Goal: Task Accomplishment & Management: Complete application form

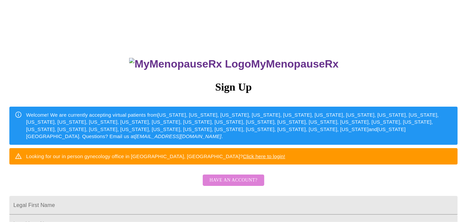
click at [235, 185] on span "Have an account?" at bounding box center [234, 180] width 48 height 8
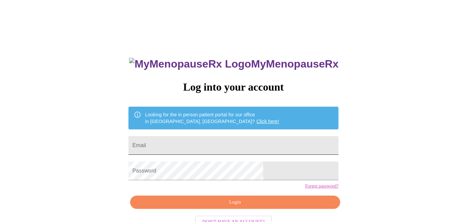
click at [207, 140] on input "Email" at bounding box center [234, 145] width 210 height 19
type input "h"
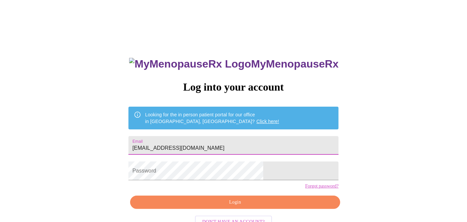
type input "[EMAIL_ADDRESS][DOMAIN_NAME]"
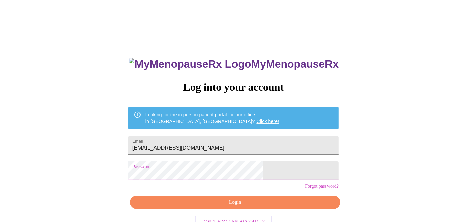
click at [248, 207] on span "Login" at bounding box center [235, 202] width 195 height 8
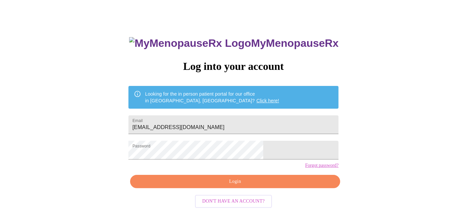
click at [257, 98] on link "Click here!" at bounding box center [268, 100] width 23 height 5
click at [229, 186] on span "Login" at bounding box center [235, 182] width 195 height 8
click at [73, 141] on div "MyMenopauseRx Log into your account Looking for the in person patient portal fo…" at bounding box center [234, 115] width 462 height 267
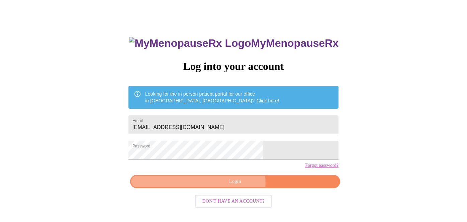
click at [236, 186] on span "Login" at bounding box center [235, 182] width 195 height 8
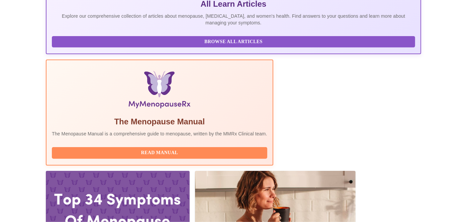
scroll to position [188, 0]
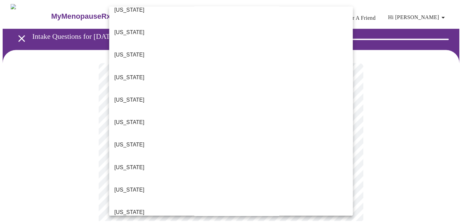
scroll to position [67, 0]
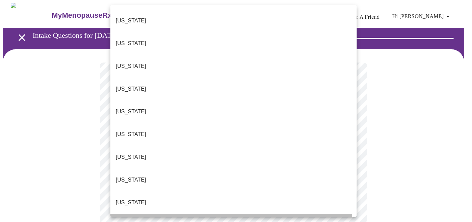
click at [122, 222] on p "[US_STATE]" at bounding box center [131, 226] width 30 height 8
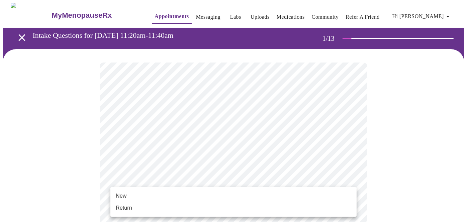
click at [118, 207] on span "Return" at bounding box center [124, 208] width 16 height 8
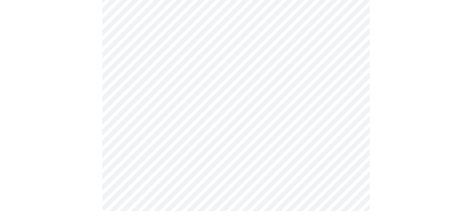
scroll to position [0, 0]
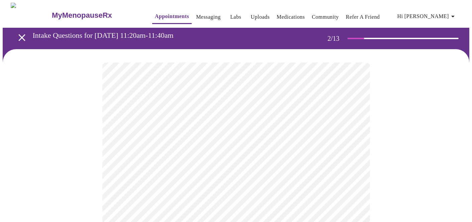
click at [349, 136] on body "MyMenopauseRx Appointments Messaging Labs Uploads Medications Community Refer a…" at bounding box center [236, 204] width 467 height 402
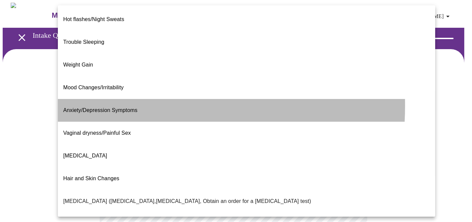
click at [91, 107] on span "Anxiety/Depression Symptoms" at bounding box center [100, 110] width 74 height 6
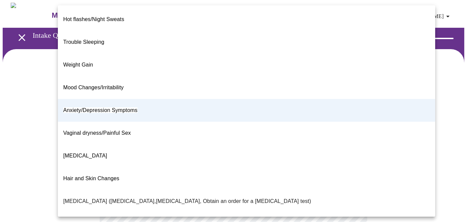
click at [349, 139] on body "MyMenopauseRx Appointments Messaging Labs Uploads Medications Community Refer a…" at bounding box center [236, 202] width 467 height 398
click at [93, 220] on p "Metabolic Health ([MEDICAL_DATA], [MEDICAL_DATA], [MEDICAL_DATA], Abnormal Lab …" at bounding box center [246, 224] width 367 height 8
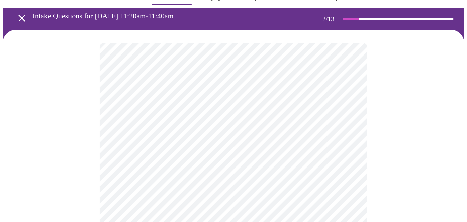
scroll to position [33, 0]
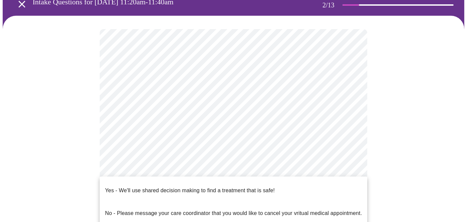
click at [349, 171] on body "MyMenopauseRx Appointments Messaging Labs Uploads Medications Community Refer a…" at bounding box center [236, 168] width 467 height 398
click at [177, 187] on p "Yes - We'll use shared decision making to find a treatment that is safe!" at bounding box center [190, 191] width 170 height 8
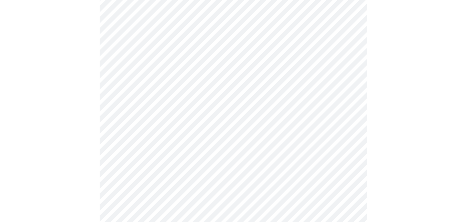
scroll to position [0, 0]
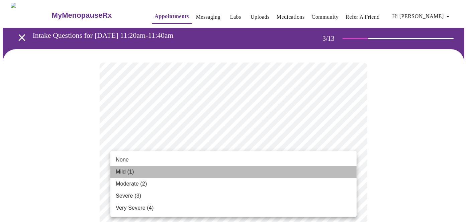
click at [121, 172] on span "Mild (1)" at bounding box center [125, 172] width 18 height 8
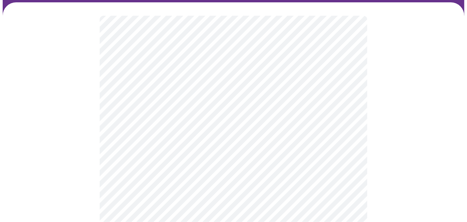
scroll to position [67, 0]
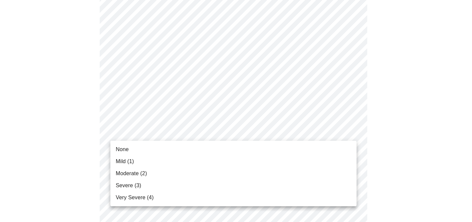
click at [128, 153] on span "None" at bounding box center [122, 150] width 13 height 8
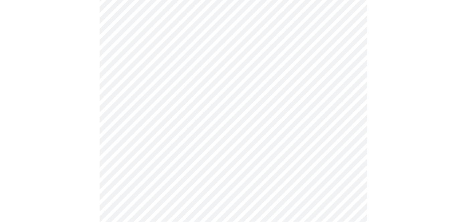
scroll to position [100, 0]
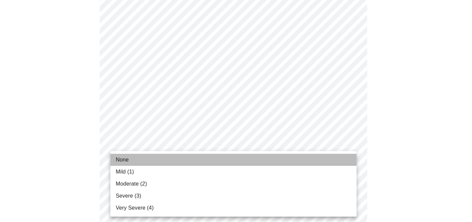
click at [125, 161] on span "None" at bounding box center [122, 160] width 13 height 8
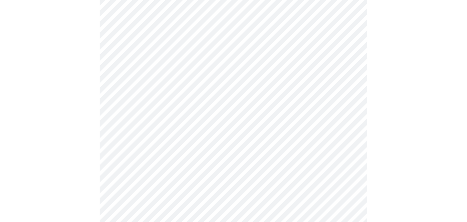
scroll to position [167, 0]
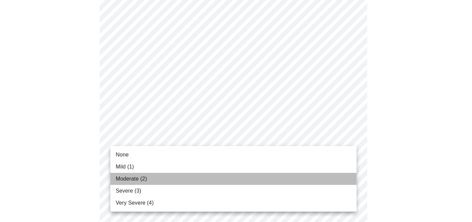
click at [126, 179] on span "Moderate (2)" at bounding box center [131, 179] width 31 height 8
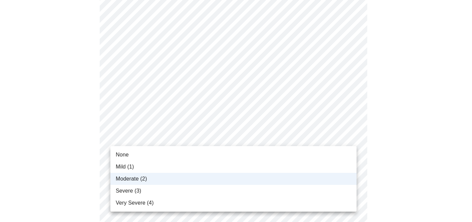
click at [351, 138] on div at bounding box center [236, 111] width 472 height 222
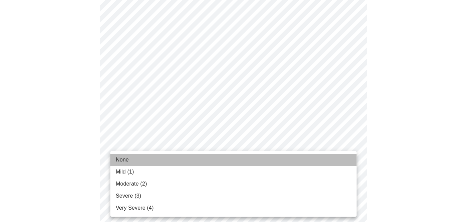
click at [125, 160] on span "None" at bounding box center [122, 160] width 13 height 8
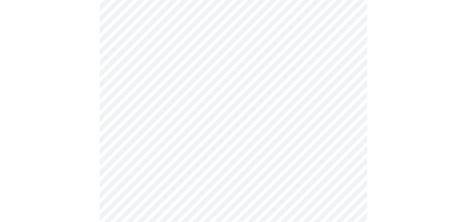
scroll to position [234, 0]
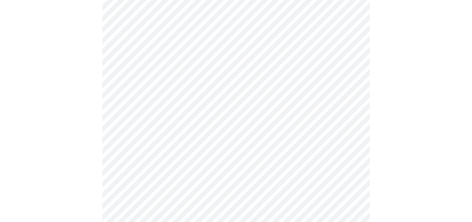
click at [351, 156] on body "MyMenopauseRx Appointments Messaging Labs Uploads Medications Community Refer a…" at bounding box center [236, 189] width 467 height 843
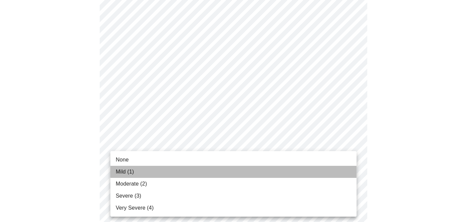
click at [120, 171] on span "Mild (1)" at bounding box center [125, 172] width 18 height 8
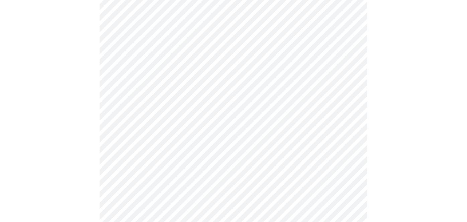
scroll to position [268, 0]
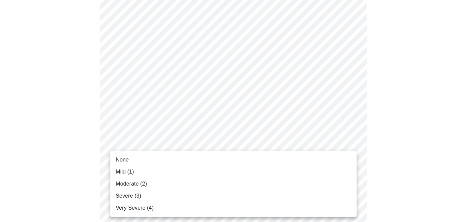
click at [351, 177] on body "MyMenopauseRx Appointments Messaging Labs Uploads Medications Community Refer a…" at bounding box center [236, 152] width 467 height 834
click at [375, 168] on div at bounding box center [236, 111] width 472 height 222
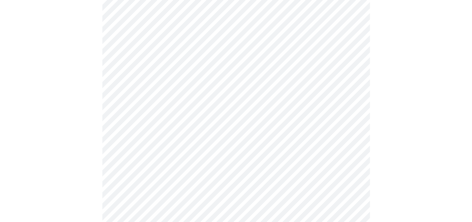
click at [350, 176] on body "MyMenopauseRx Appointments Messaging Labs Uploads Medications Community Refer a…" at bounding box center [236, 152] width 467 height 834
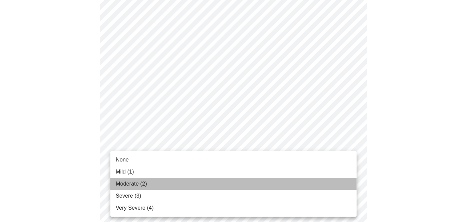
click at [129, 184] on span "Moderate (2)" at bounding box center [131, 184] width 31 height 8
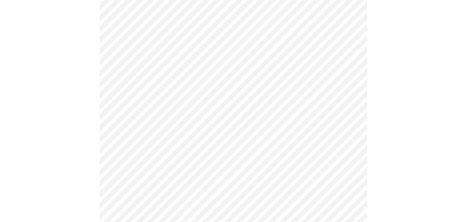
scroll to position [335, 0]
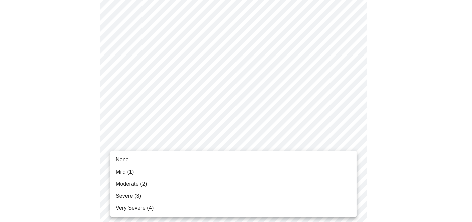
click at [350, 163] on body "MyMenopauseRx Appointments Messaging Labs Uploads Medications Community Refer a…" at bounding box center [236, 80] width 467 height 824
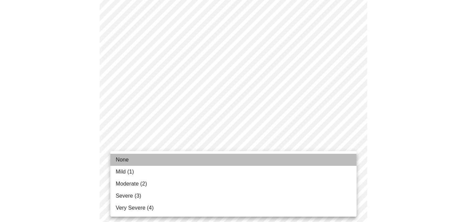
click at [123, 159] on span "None" at bounding box center [122, 160] width 13 height 8
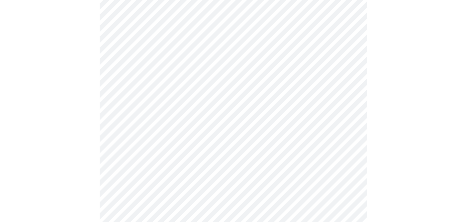
scroll to position [402, 0]
click at [350, 148] on body "MyMenopauseRx Appointments Messaging Labs Uploads Medications Community Refer a…" at bounding box center [234, 8] width 462 height 815
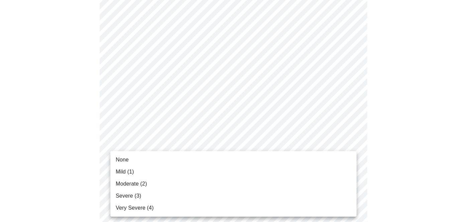
click at [122, 172] on span "Mild (1)" at bounding box center [125, 172] width 18 height 8
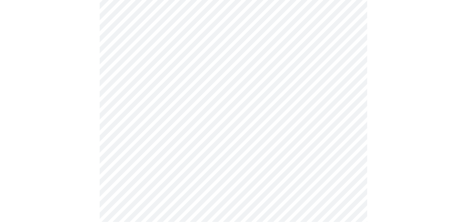
scroll to position [469, 0]
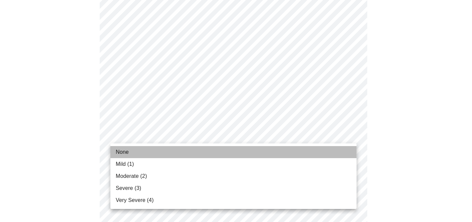
click at [132, 154] on li "None" at bounding box center [233, 152] width 246 height 12
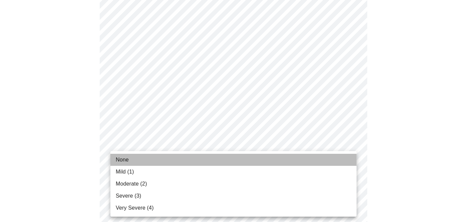
click at [133, 162] on li "None" at bounding box center [233, 160] width 246 height 12
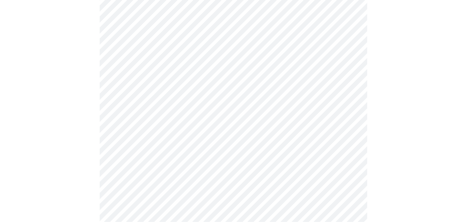
scroll to position [234, 0]
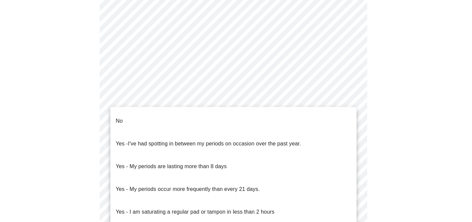
click at [352, 175] on body "MyMenopauseRx Appointments Messaging Labs Uploads Medications Community Refer a…" at bounding box center [236, 98] width 467 height 660
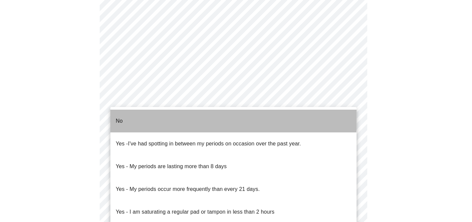
click at [137, 113] on li "No" at bounding box center [233, 121] width 246 height 23
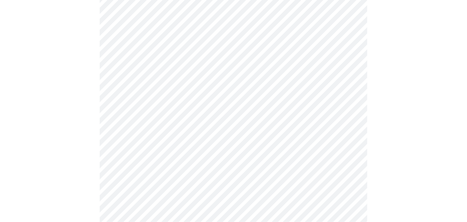
scroll to position [301, 0]
click at [349, 157] on body "MyMenopauseRx Appointments Messaging Labs Uploads Medications Community Refer a…" at bounding box center [234, 29] width 462 height 656
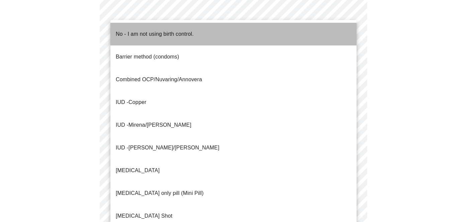
click at [135, 30] on p "No - I am not using birth control." at bounding box center [155, 34] width 78 height 8
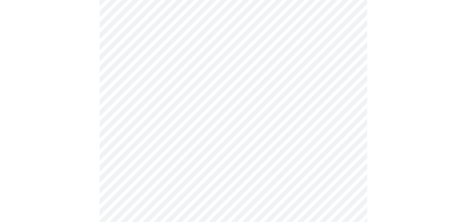
scroll to position [335, 0]
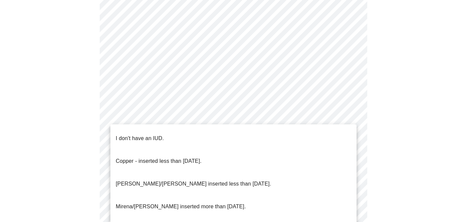
click at [131, 135] on p "I don't have an IUD." at bounding box center [140, 139] width 48 height 8
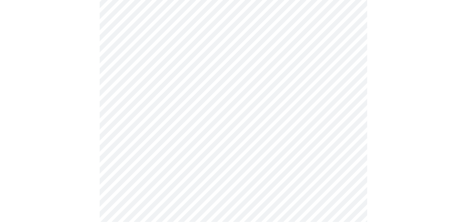
scroll to position [402, 0]
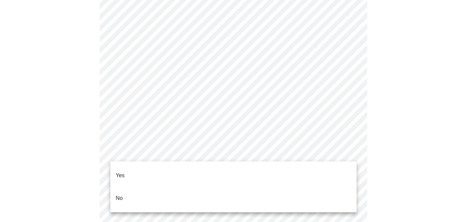
click at [119, 194] on p "No" at bounding box center [119, 198] width 7 height 8
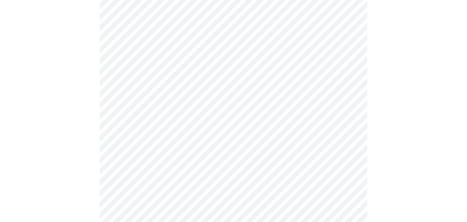
scroll to position [0, 0]
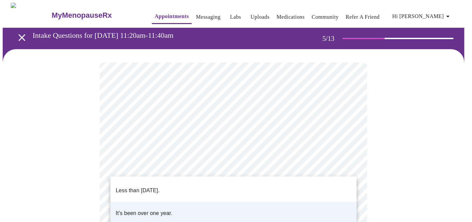
click at [149, 187] on p "Less than [DATE]." at bounding box center [138, 191] width 44 height 8
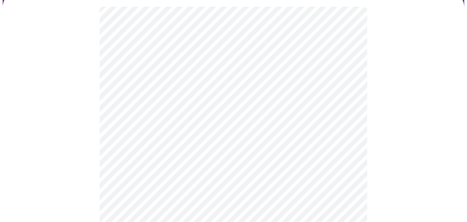
scroll to position [67, 0]
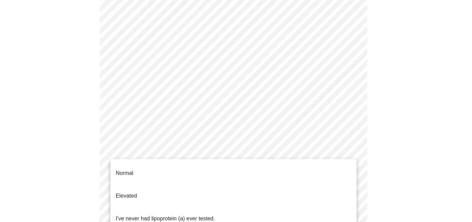
click at [351, 164] on body "MyMenopauseRx Appointments Messaging Labs Uploads Medications Community Refer a…" at bounding box center [236, 183] width 467 height 494
click at [140, 215] on p "I've never had lipoprotein (a) ever tested." at bounding box center [165, 219] width 99 height 8
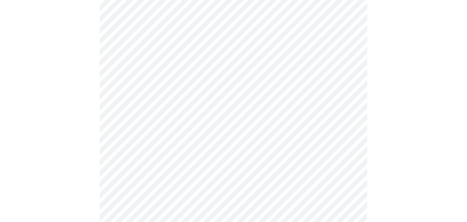
scroll to position [1707, 0]
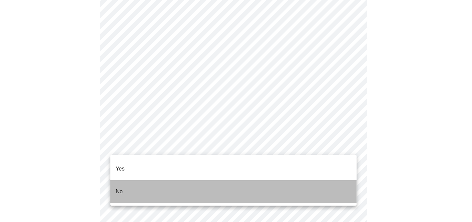
click at [126, 182] on li "No" at bounding box center [233, 191] width 246 height 23
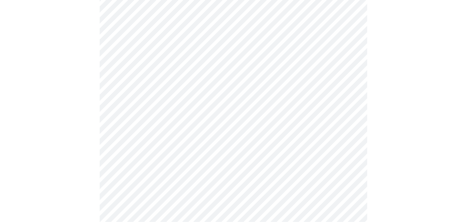
scroll to position [602, 0]
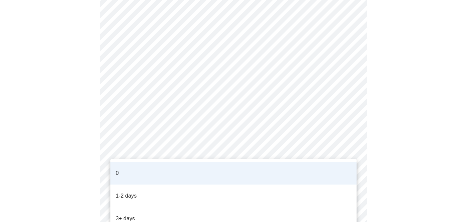
click at [132, 192] on p "1-2 days" at bounding box center [126, 196] width 21 height 8
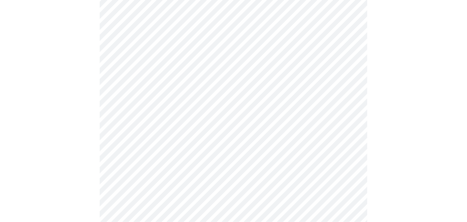
scroll to position [562, 0]
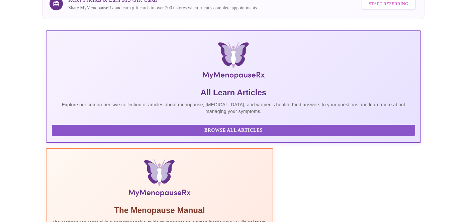
scroll to position [65, 0]
